Goal: Check status

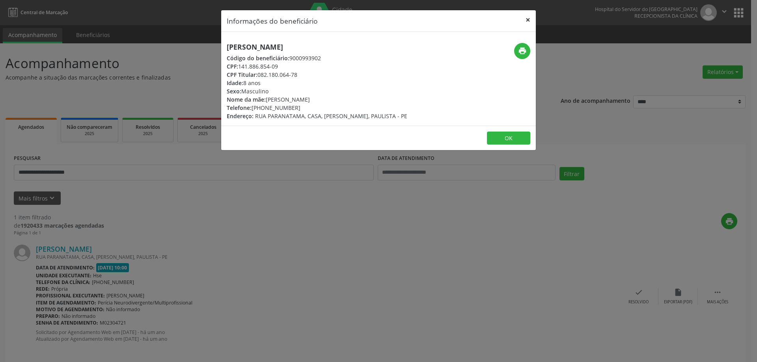
click at [527, 20] on button "×" at bounding box center [528, 19] width 16 height 19
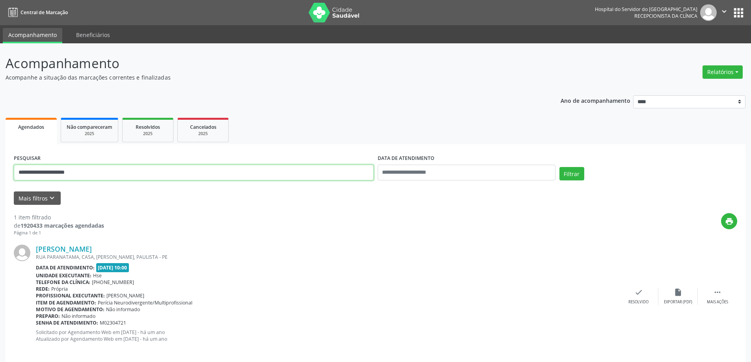
drag, startPoint x: 94, startPoint y: 169, endPoint x: 0, endPoint y: 182, distance: 94.7
click at [0, 182] on div "**********" at bounding box center [375, 206] width 751 height 327
click at [43, 203] on button "Mais filtros keyboard_arrow_down" at bounding box center [37, 199] width 47 height 14
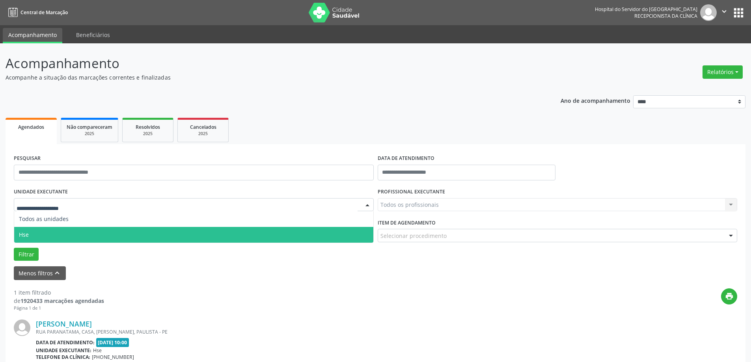
click at [41, 231] on span "Hse" at bounding box center [193, 235] width 359 height 16
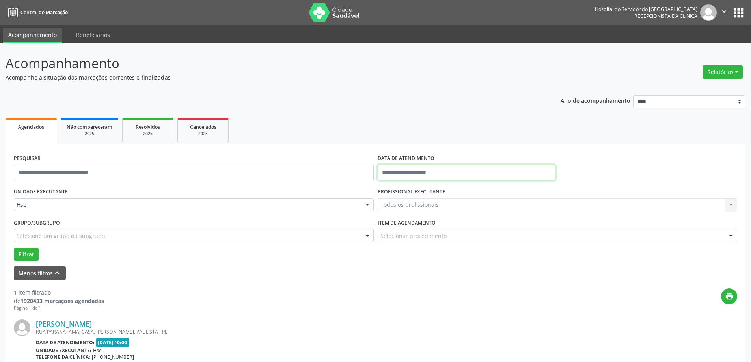
click at [415, 171] on input "text" at bounding box center [467, 173] width 178 height 16
click at [453, 228] on span "11" at bounding box center [455, 229] width 15 height 15
type input "**********"
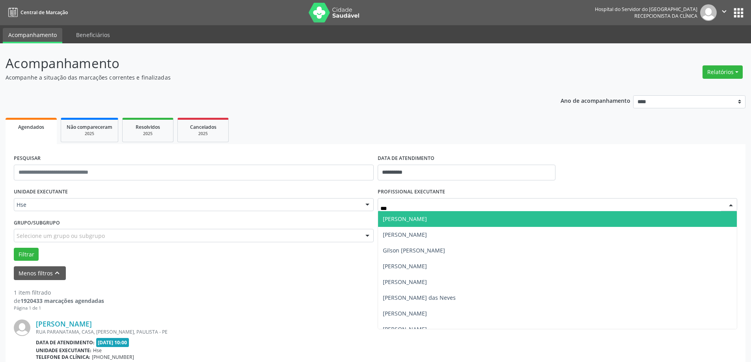
type input "****"
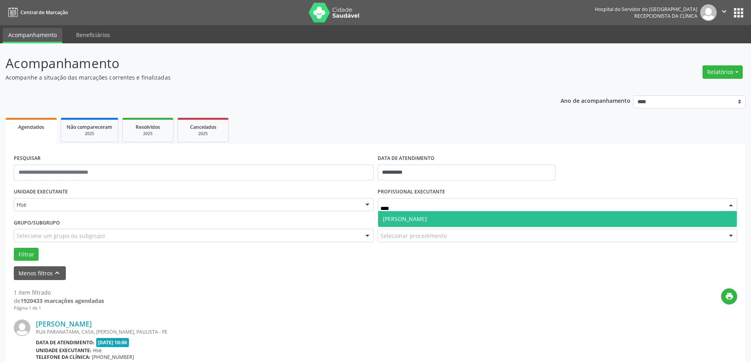
click at [415, 218] on span "[PERSON_NAME]" at bounding box center [405, 218] width 44 height 7
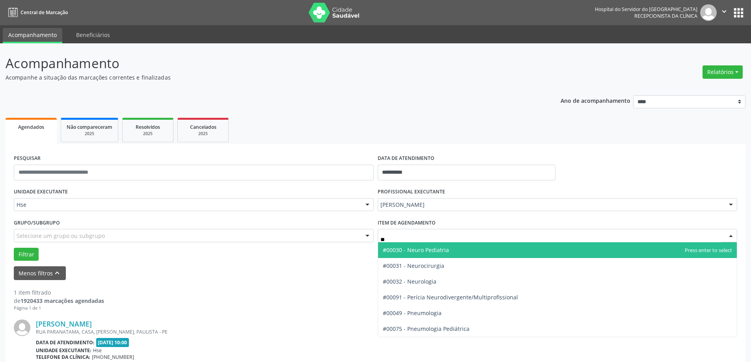
type input "*"
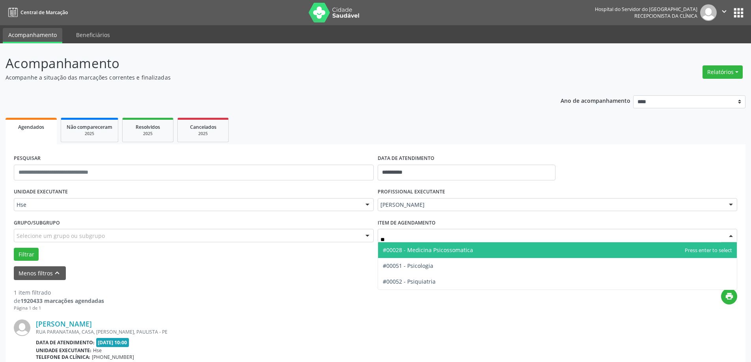
type input "***"
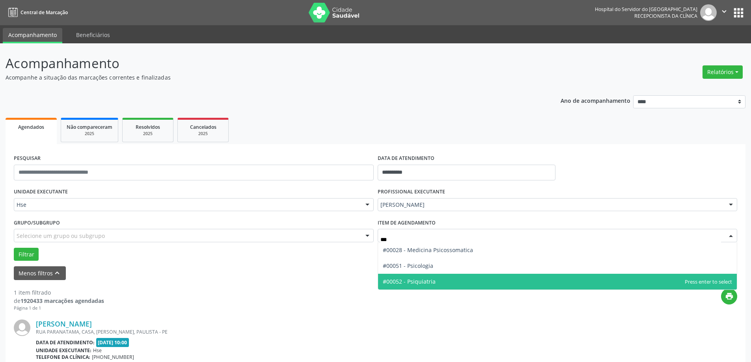
click at [427, 277] on span "#00052 - Psiquiatria" at bounding box center [557, 282] width 359 height 16
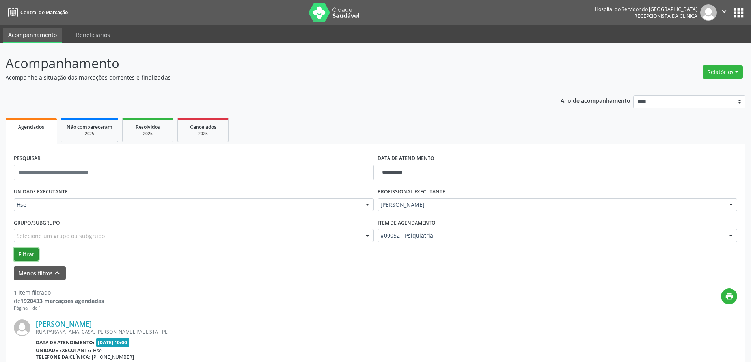
click at [26, 251] on button "Filtrar" at bounding box center [26, 254] width 25 height 13
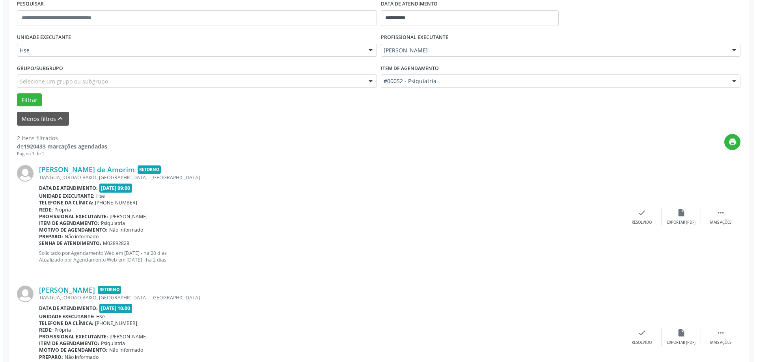
scroll to position [203, 0]
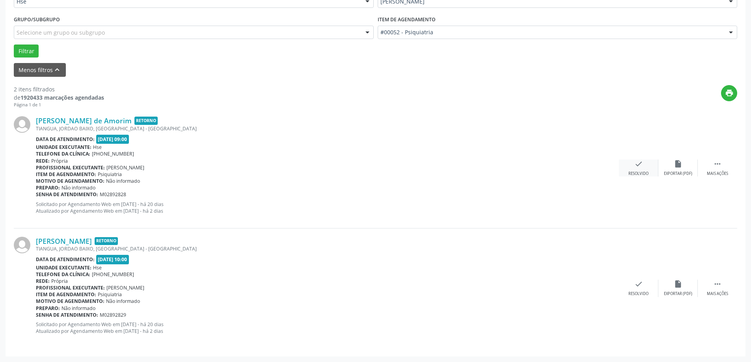
click at [637, 171] on div "Resolvido" at bounding box center [638, 174] width 20 height 6
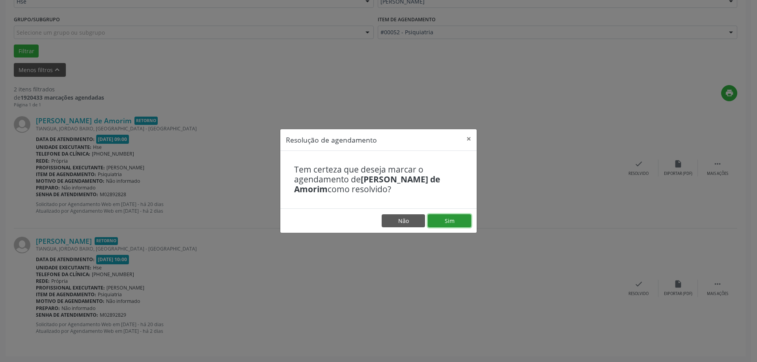
click at [456, 219] on button "Sim" at bounding box center [449, 220] width 43 height 13
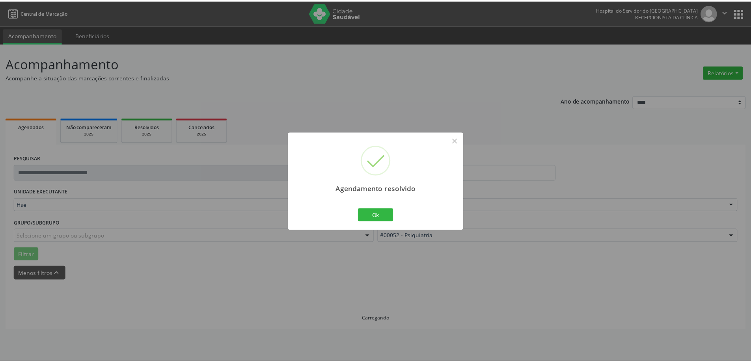
scroll to position [0, 0]
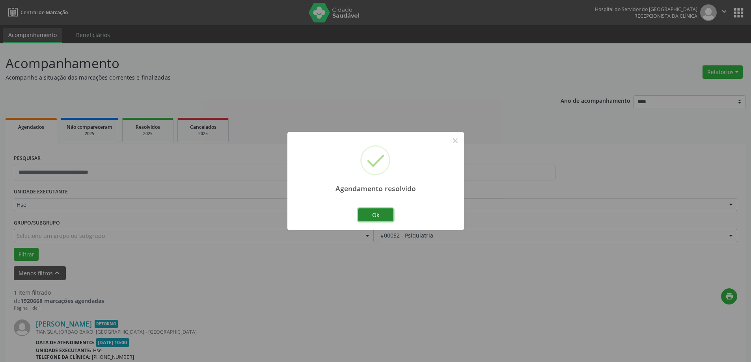
click at [378, 216] on button "Ok" at bounding box center [375, 215] width 35 height 13
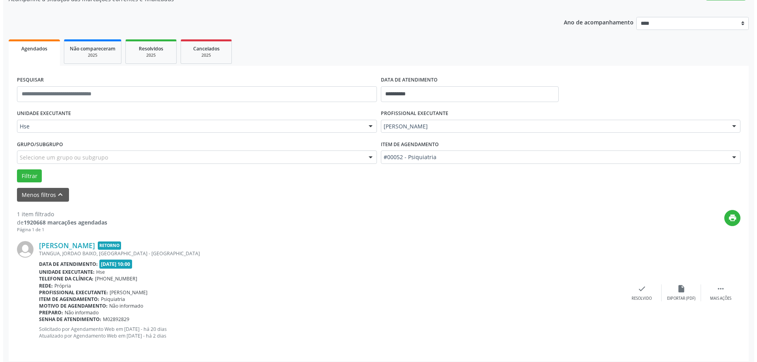
scroll to position [83, 0]
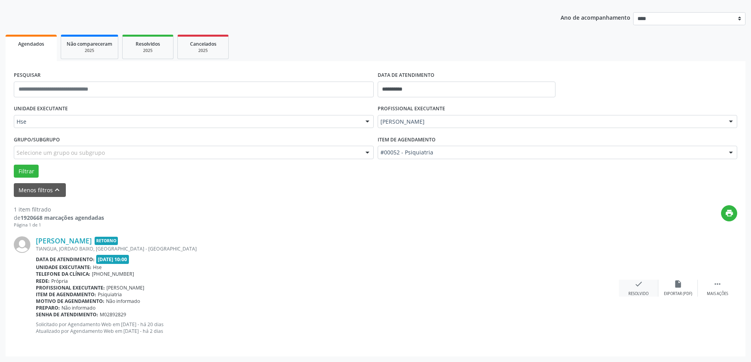
click at [639, 288] on icon "check" at bounding box center [638, 284] width 9 height 9
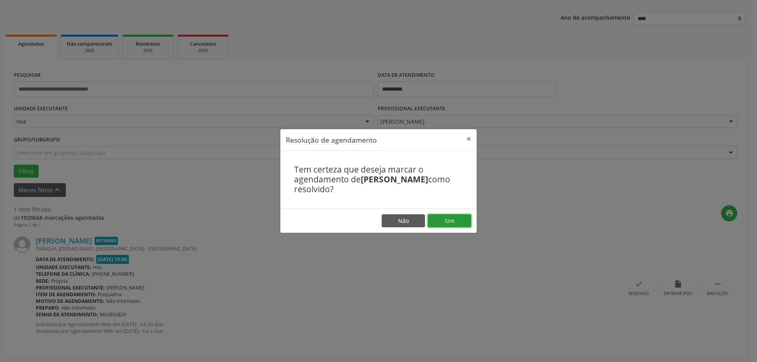
click at [445, 224] on button "Sim" at bounding box center [449, 220] width 43 height 13
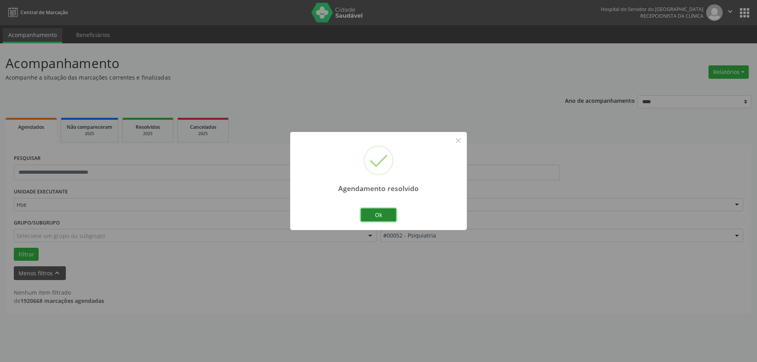
click at [382, 215] on button "Ok" at bounding box center [378, 215] width 35 height 13
